Goal: Information Seeking & Learning: Learn about a topic

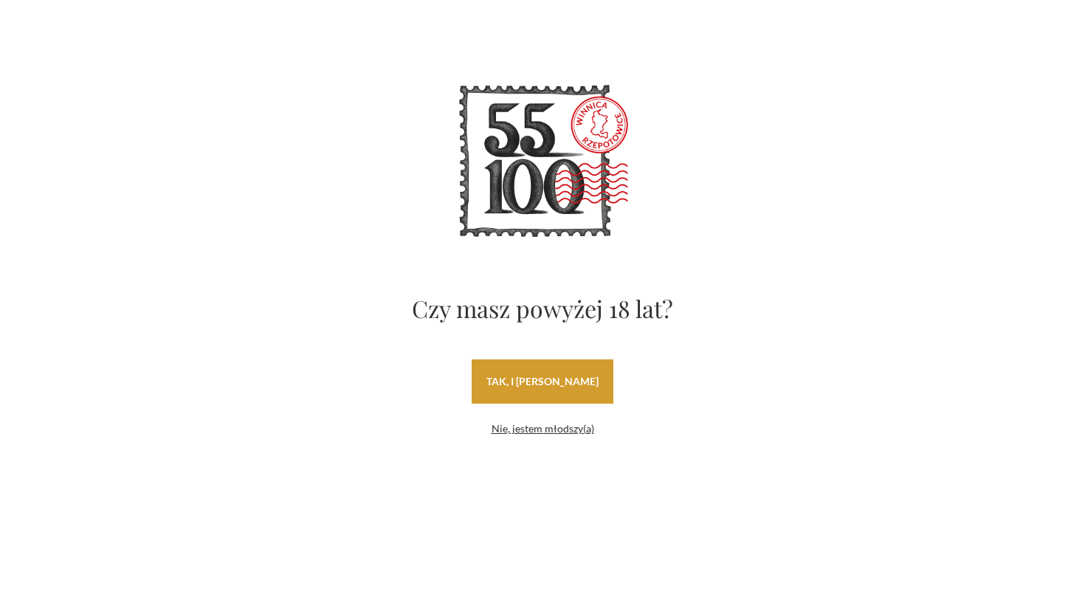
click at [568, 394] on link "tak, i uwielbiam wino" at bounding box center [542, 381] width 142 height 44
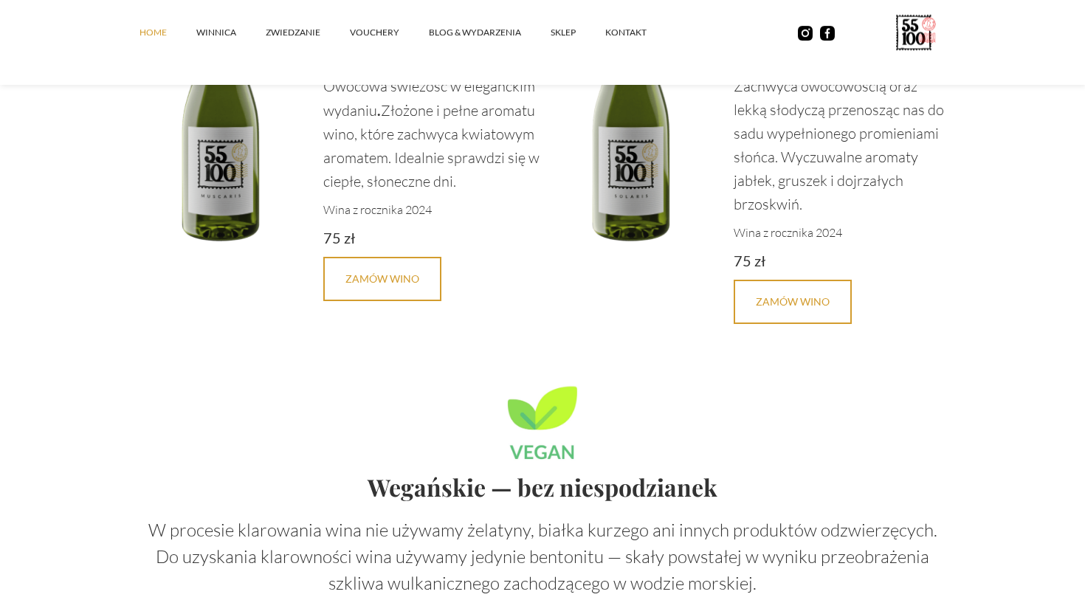
scroll to position [3386, 0]
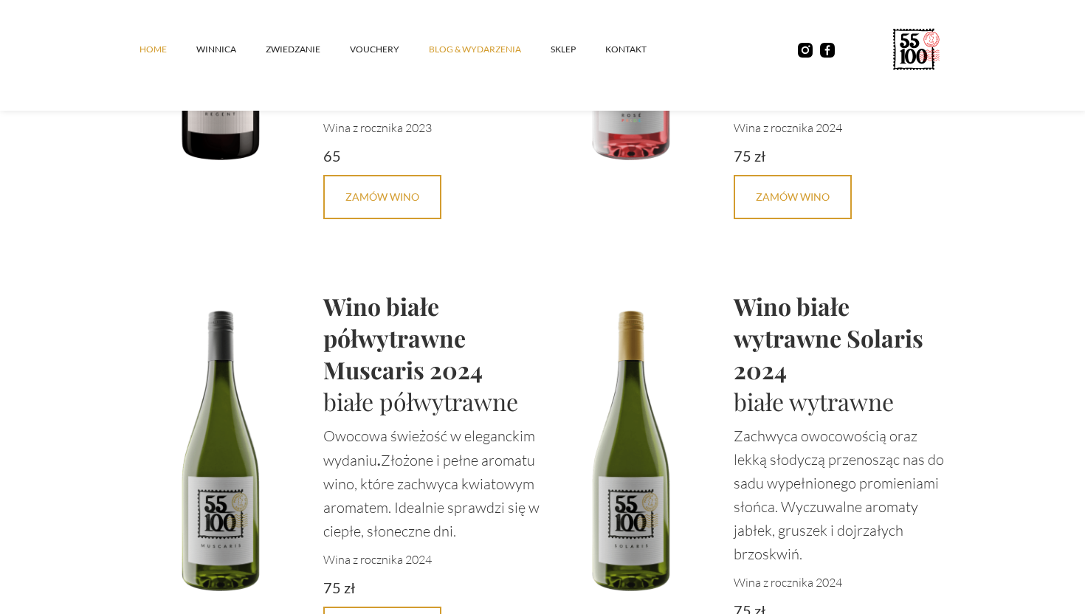
click at [485, 39] on link "Blog & Wydarzenia" at bounding box center [490, 49] width 122 height 44
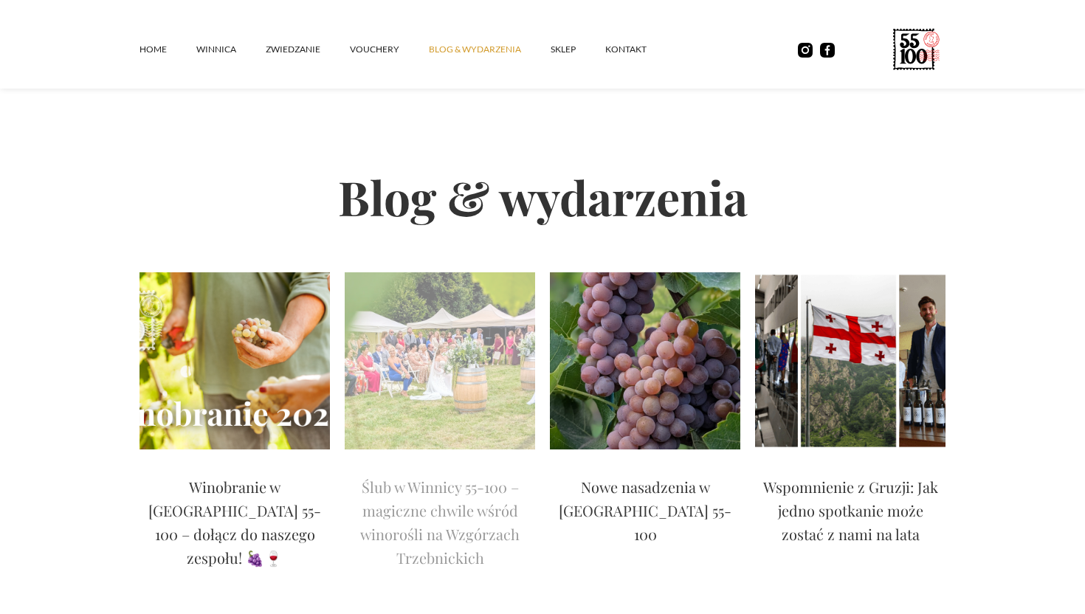
click at [429, 352] on img at bounding box center [440, 360] width 190 height 177
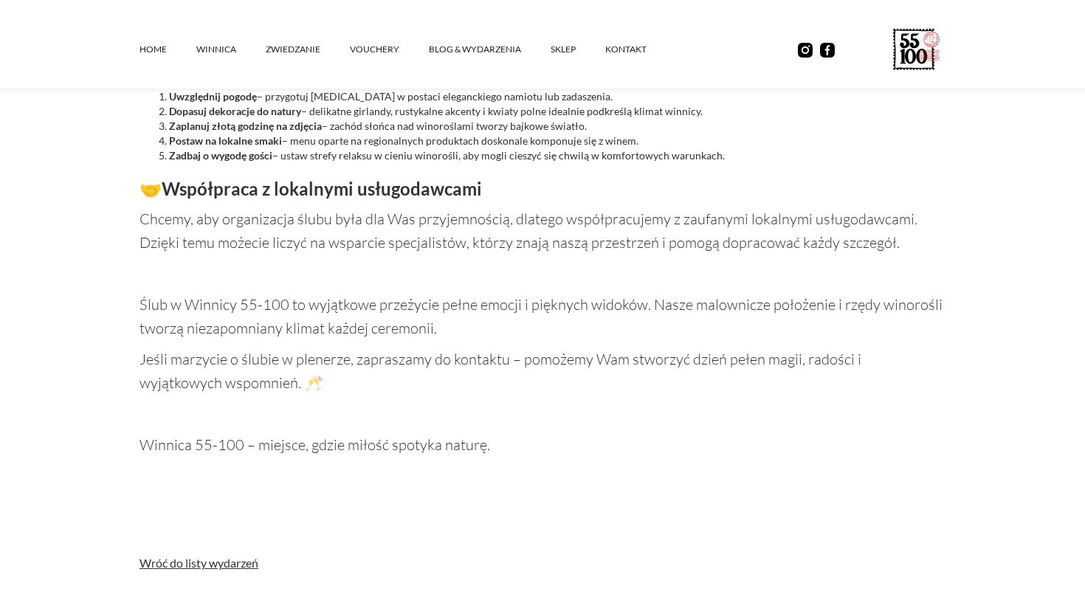
scroll to position [1593, 0]
